Goal: Download file/media

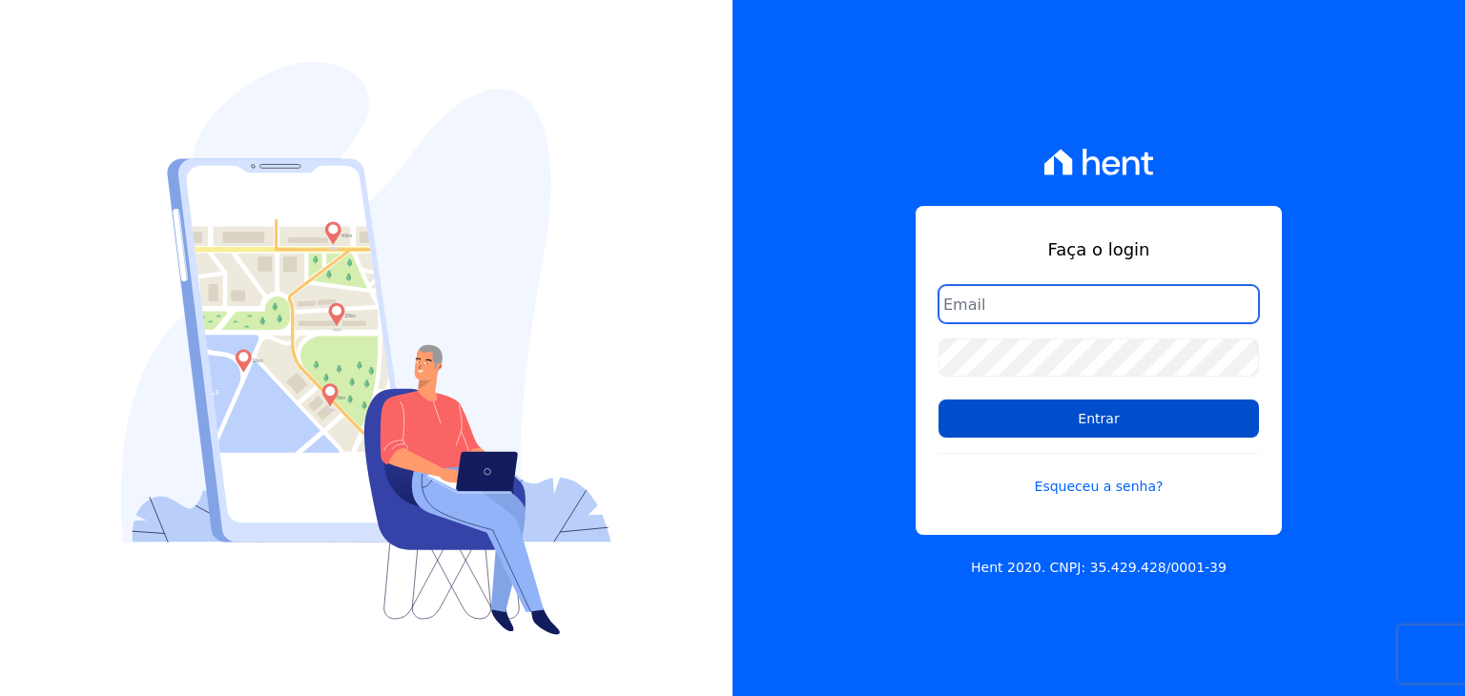
type input "[PERSON_NAME][EMAIL_ADDRESS][DOMAIN_NAME]"
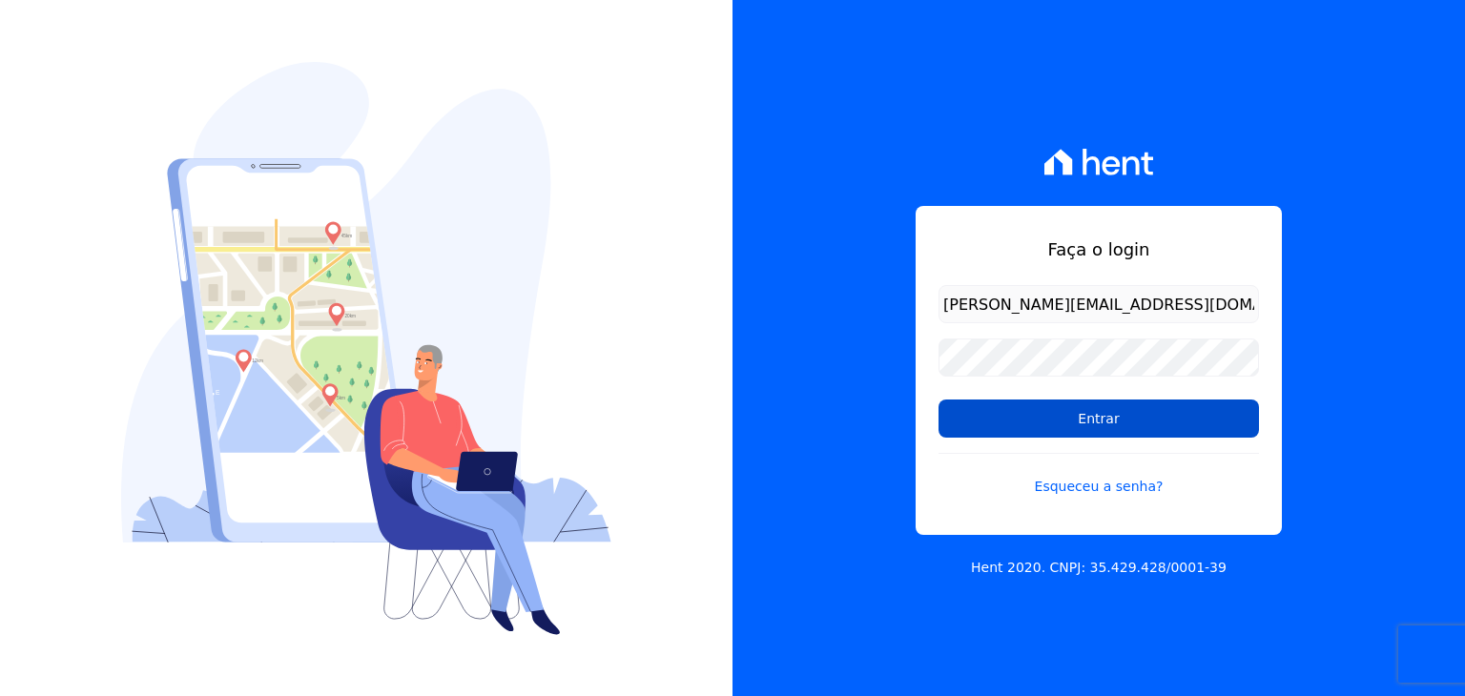
click at [1049, 414] on input "Entrar" at bounding box center [1098, 419] width 320 height 38
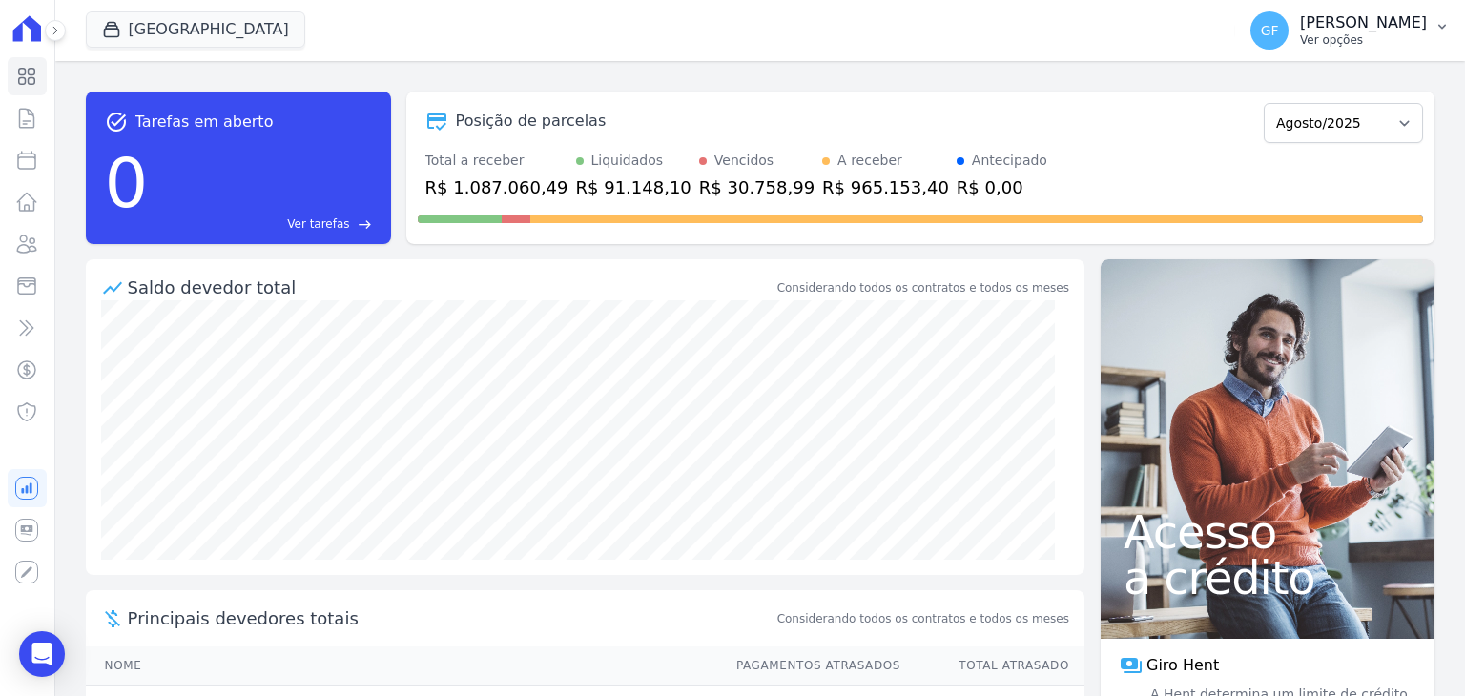
click at [1352, 31] on p "Guilherme Farias" at bounding box center [1363, 22] width 127 height 19
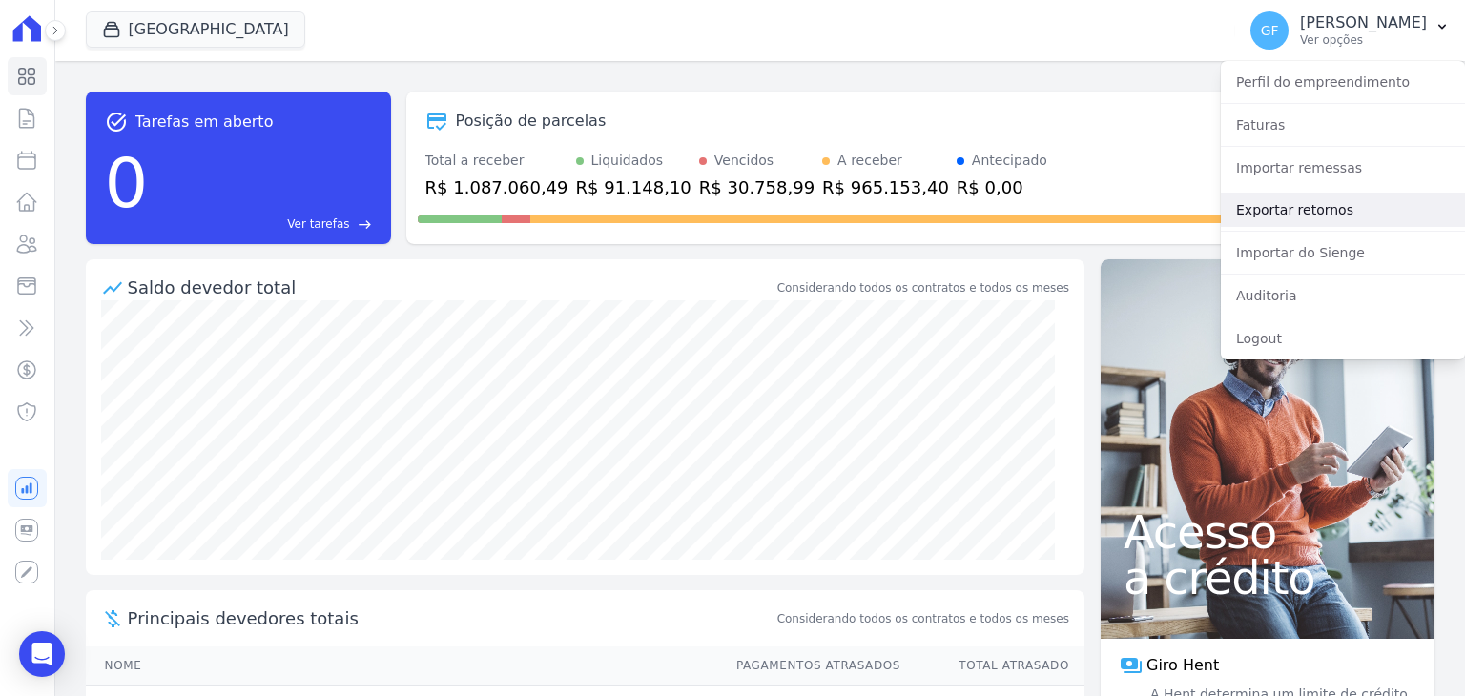
click at [1277, 211] on link "Exportar retornos" at bounding box center [1343, 210] width 244 height 34
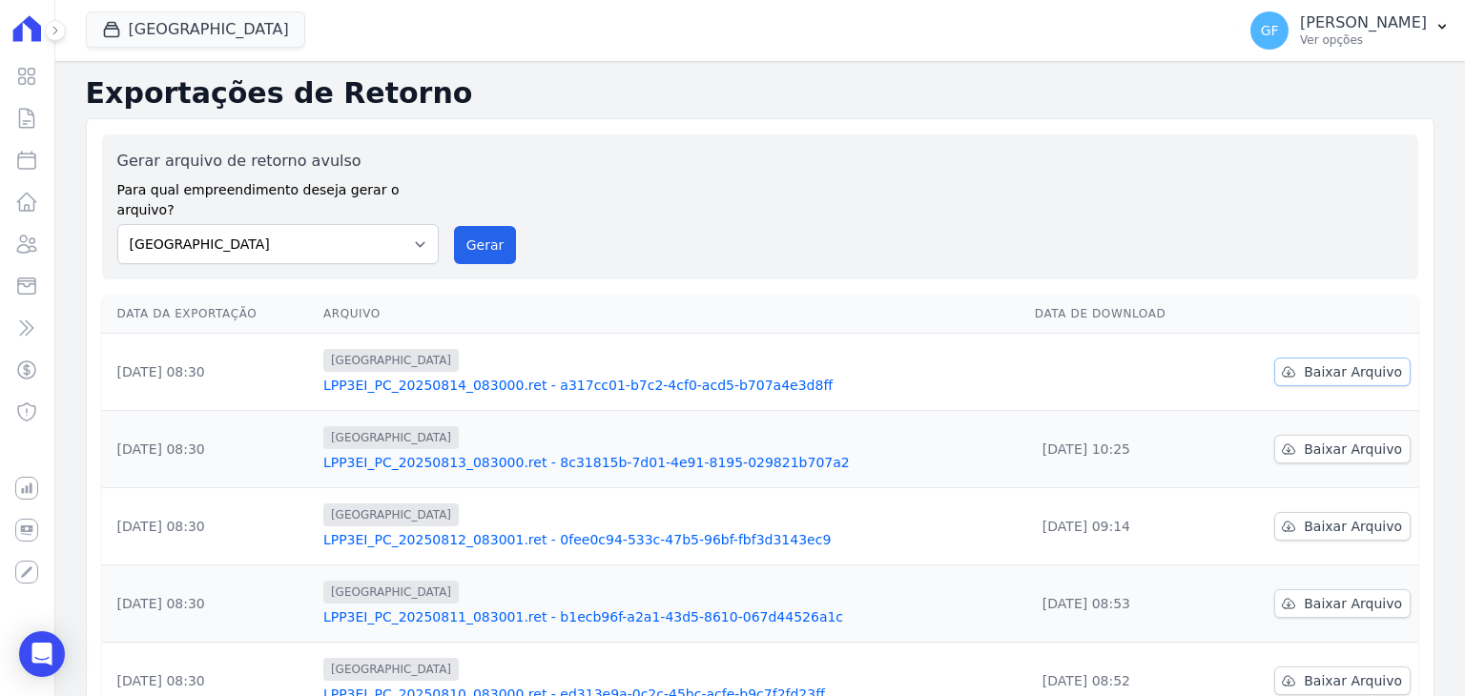
click at [1305, 358] on link "Baixar Arquivo" at bounding box center [1342, 372] width 136 height 29
click at [1341, 45] on p "Ver opções" at bounding box center [1363, 39] width 127 height 15
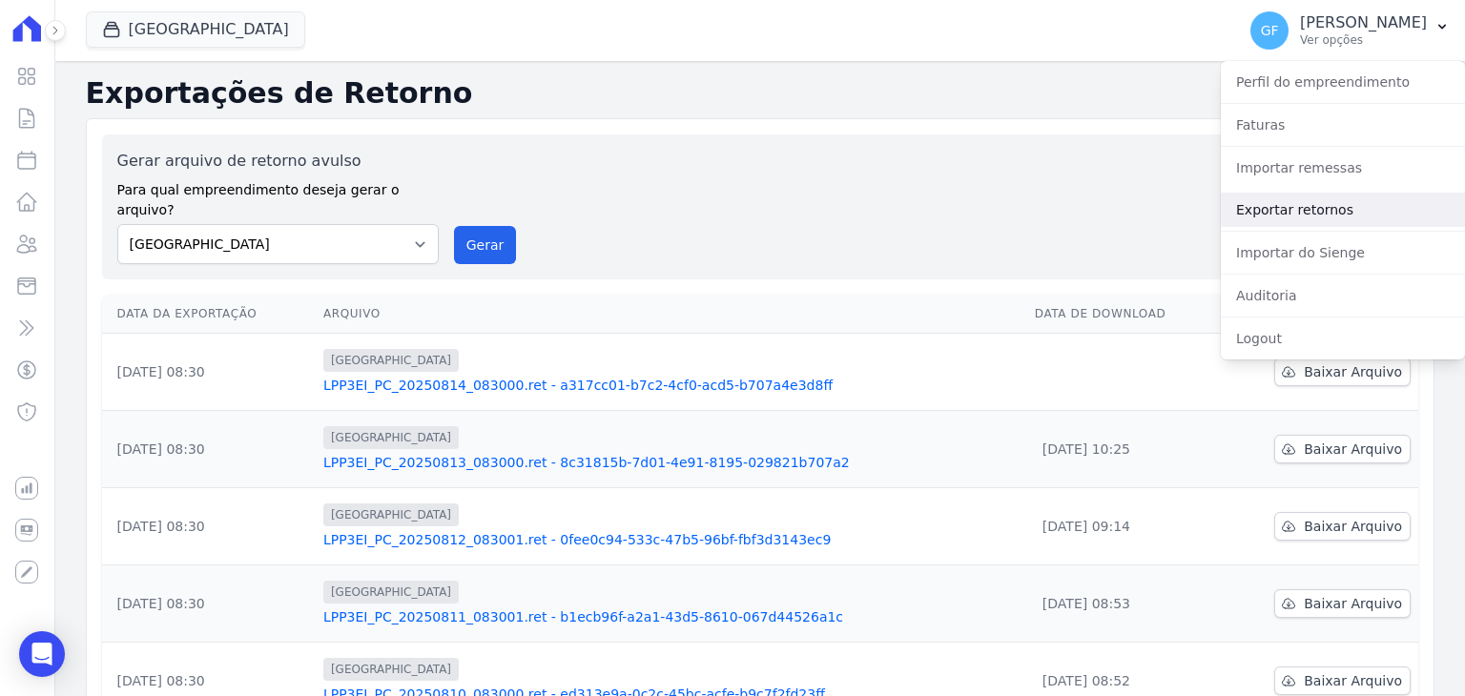
click at [1331, 207] on link "Exportar retornos" at bounding box center [1343, 210] width 244 height 34
